Goal: Task Accomplishment & Management: Complete application form

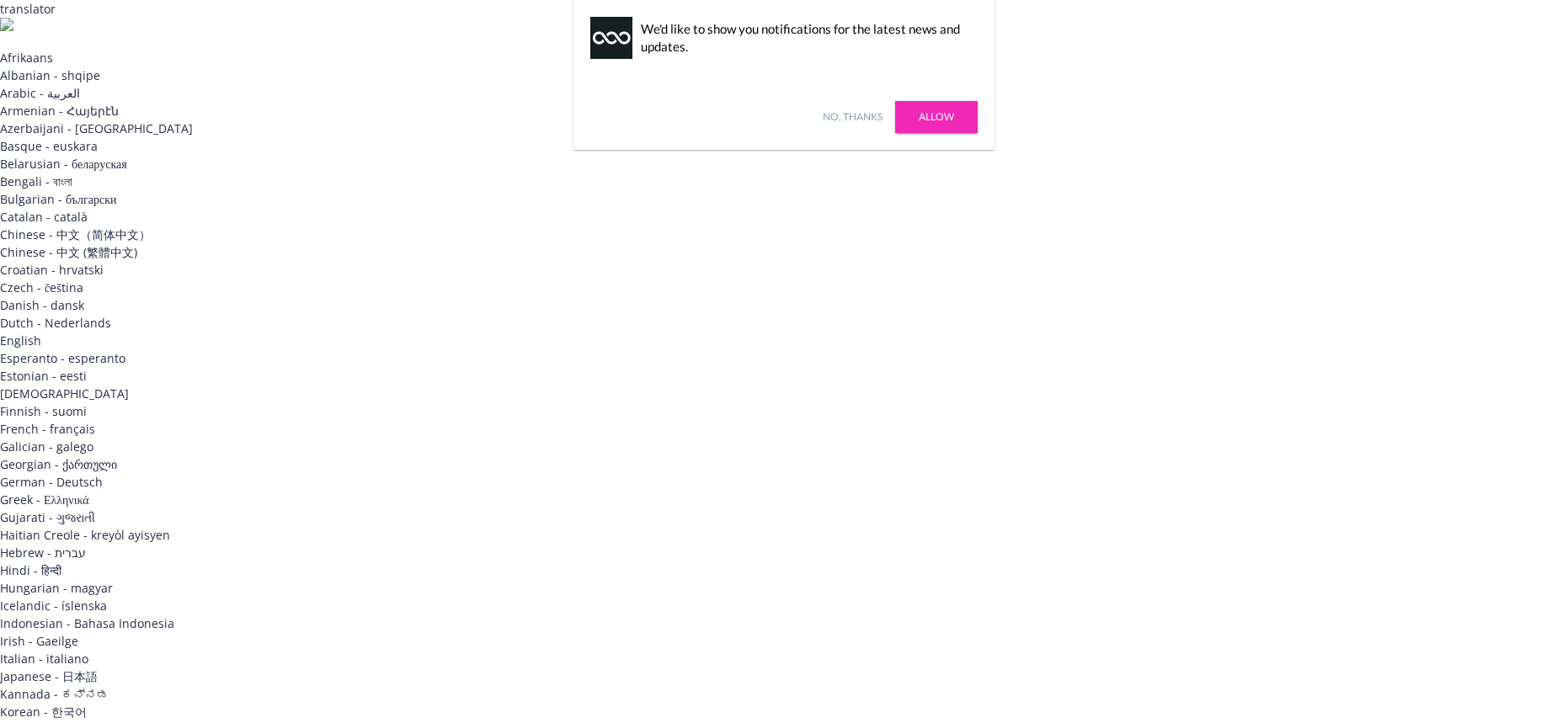
click at [917, 114] on link "Allow" at bounding box center [937, 117] width 83 height 32
